Goal: Information Seeking & Learning: Learn about a topic

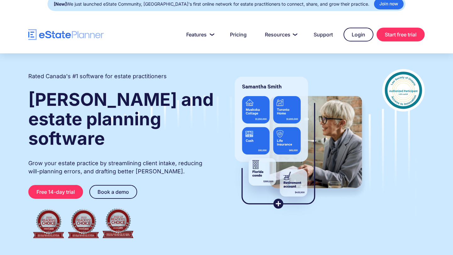
scroll to position [6, 0]
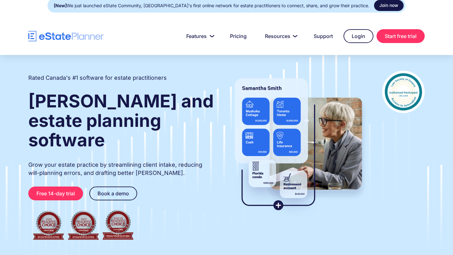
click at [374, 6] on link "Join now" at bounding box center [389, 5] width 30 height 11
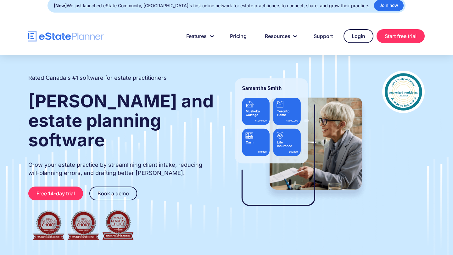
scroll to position [0, 0]
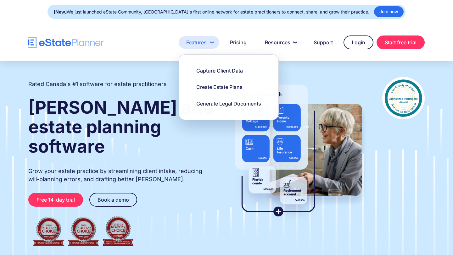
click at [200, 45] on link "Features" at bounding box center [199, 42] width 41 height 13
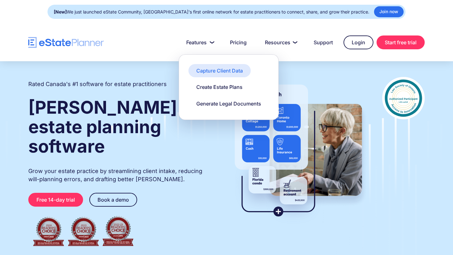
click at [210, 71] on div "Capture Client Data" at bounding box center [219, 70] width 47 height 7
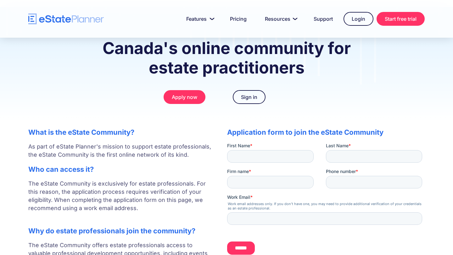
scroll to position [3, 0]
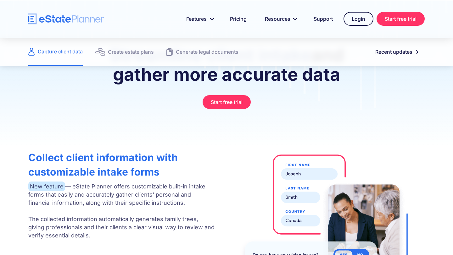
scroll to position [65, 0]
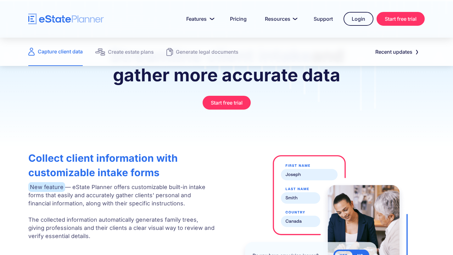
click at [374, 20] on nav "Features Capture Client Data Create Estate Plans Generate Legal Documents Prici…" at bounding box center [264, 19] width 321 height 14
click at [386, 21] on link "Start free trial" at bounding box center [401, 19] width 48 height 14
